Goal: Task Accomplishment & Management: Manage account settings

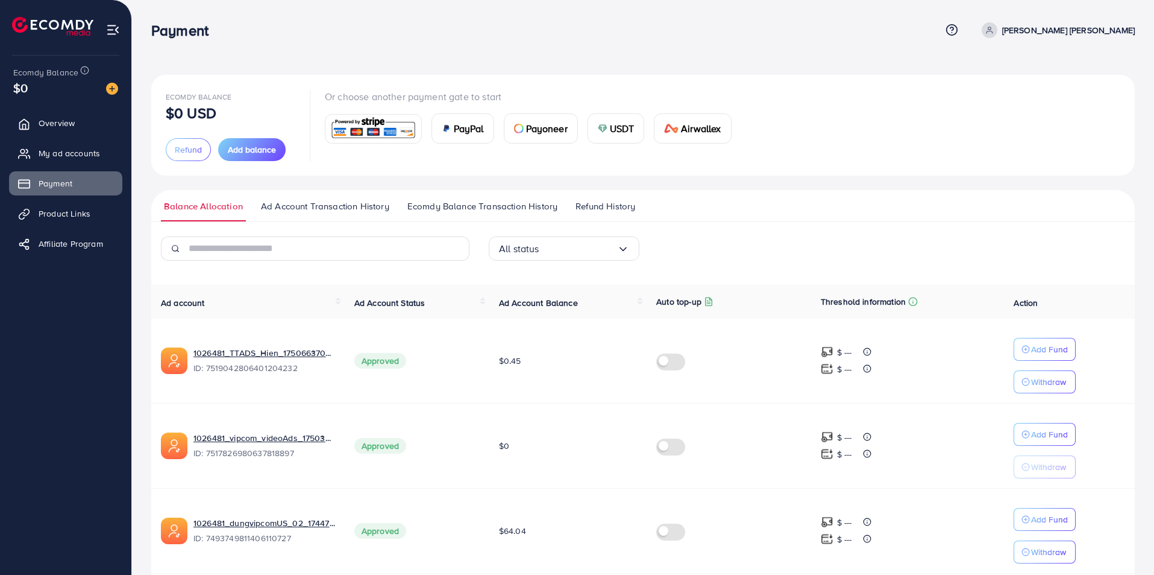
scroll to position [39, 0]
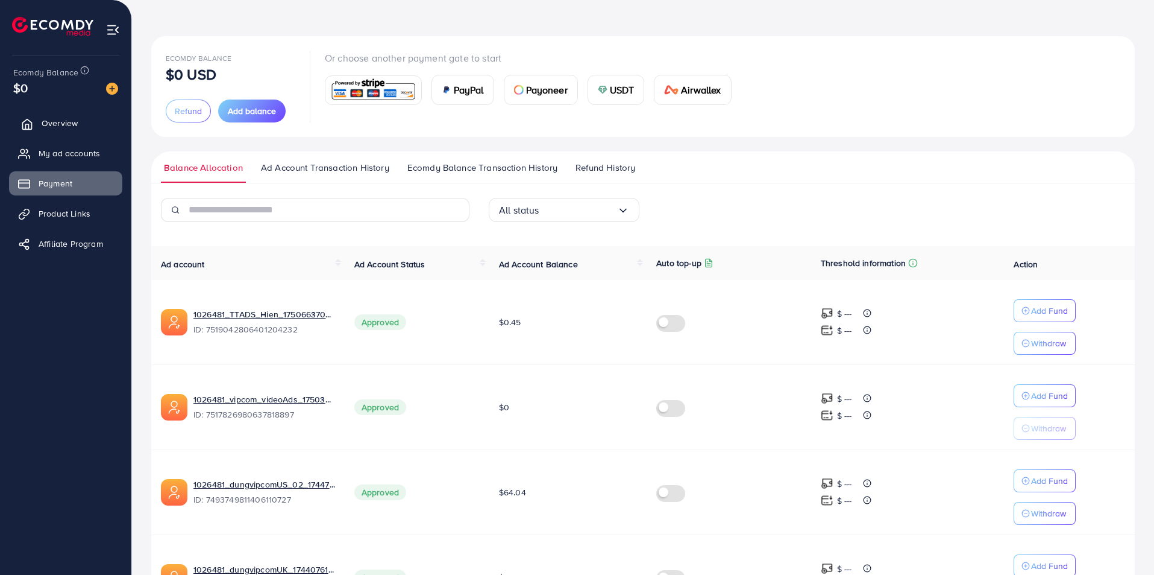
click at [71, 126] on span "Overview" at bounding box center [60, 123] width 36 height 12
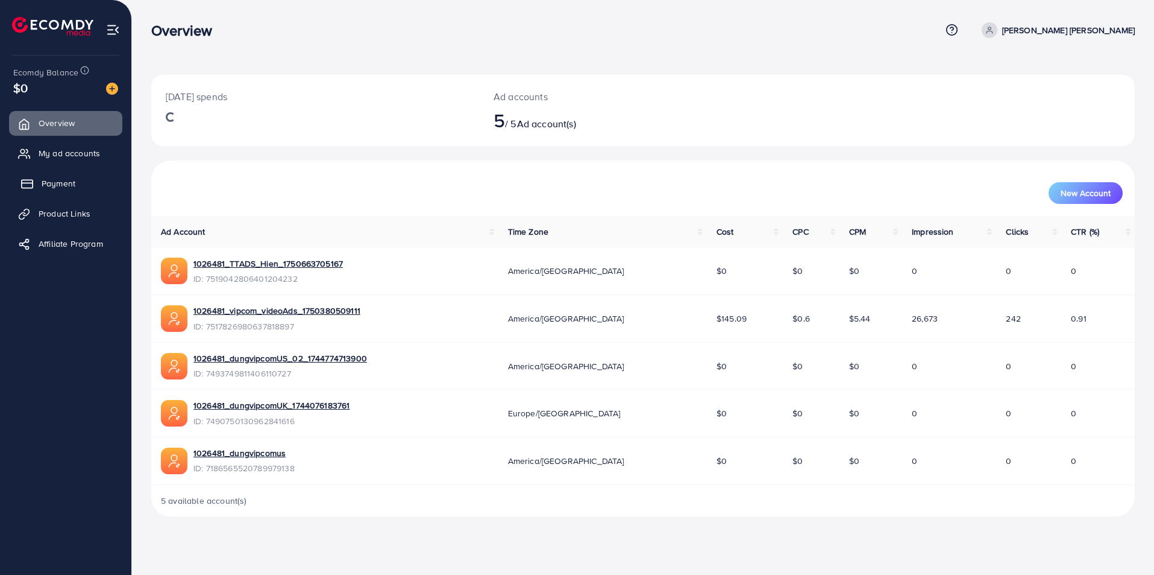
click at [53, 182] on span "Payment" at bounding box center [59, 183] width 34 height 12
